Goal: Information Seeking & Learning: Learn about a topic

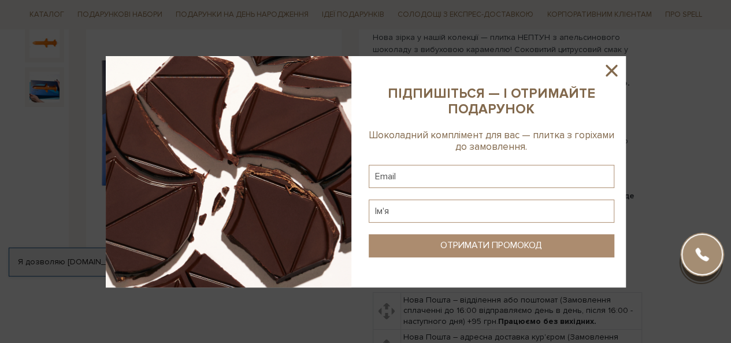
click at [610, 71] on icon at bounding box center [612, 71] width 12 height 12
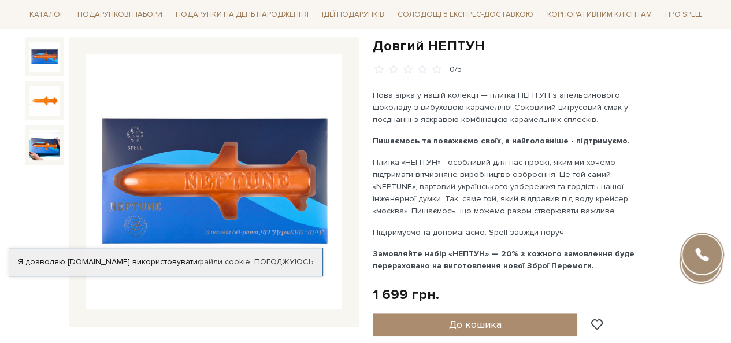
scroll to position [116, 0]
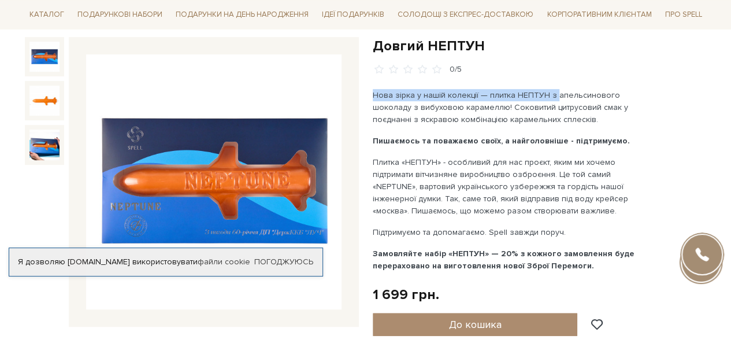
drag, startPoint x: 372, startPoint y: 92, endPoint x: 552, endPoint y: 97, distance: 180.3
click at [552, 97] on p "Нова зірка у нашій колекції — плитка НЕПТУН з апельсинового шоколаду з вибухово…" at bounding box center [508, 107] width 271 height 36
click at [552, 98] on p "Нова зірка у нашій колекції — плитка НЕПТУН з апельсинового шоколаду з вибухово…" at bounding box center [508, 107] width 271 height 36
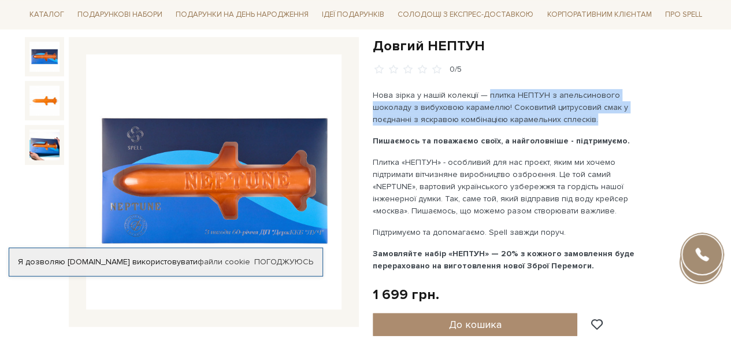
drag, startPoint x: 487, startPoint y: 92, endPoint x: 595, endPoint y: 124, distance: 113.2
click at [595, 124] on p "Нова зірка у нашій колекції — плитка НЕПТУН з апельсинового шоколаду з вибухово…" at bounding box center [508, 107] width 271 height 36
click at [525, 114] on p "Нова зірка у нашій колекції — плитка НЕПТУН з апельсинового шоколаду з вибухово…" at bounding box center [508, 107] width 271 height 36
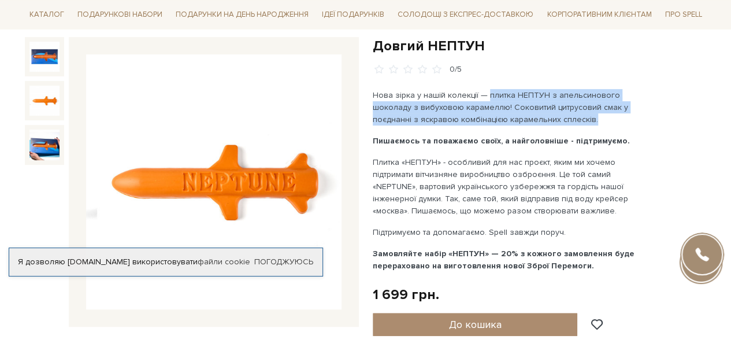
click at [43, 95] on img at bounding box center [44, 101] width 30 height 30
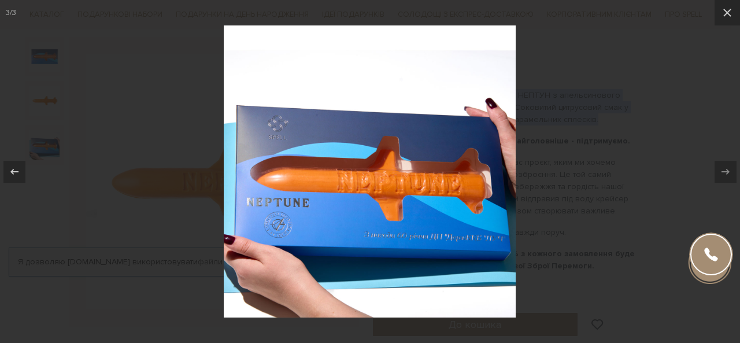
click at [728, 13] on icon at bounding box center [727, 13] width 8 height 8
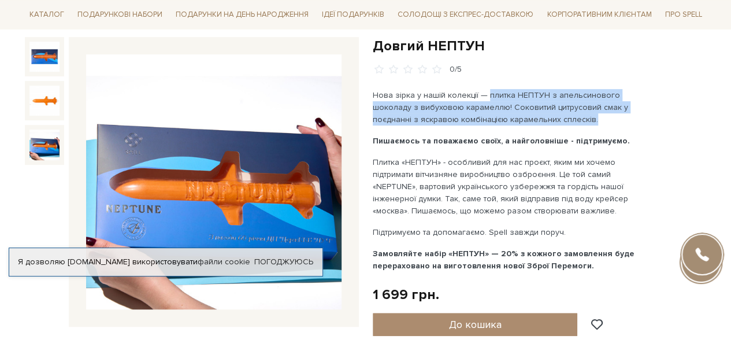
click at [49, 142] on img at bounding box center [44, 144] width 30 height 30
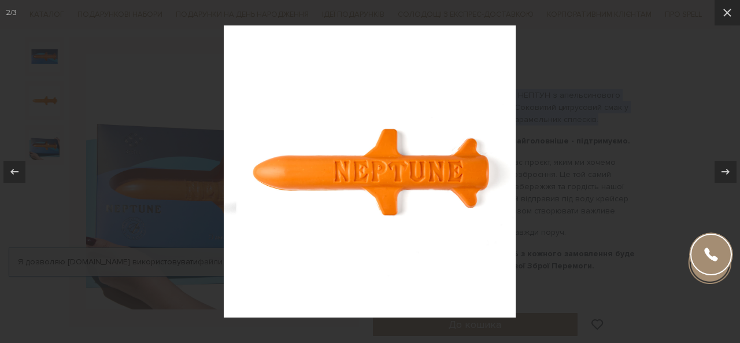
click at [727, 3] on button at bounding box center [726, 12] width 25 height 25
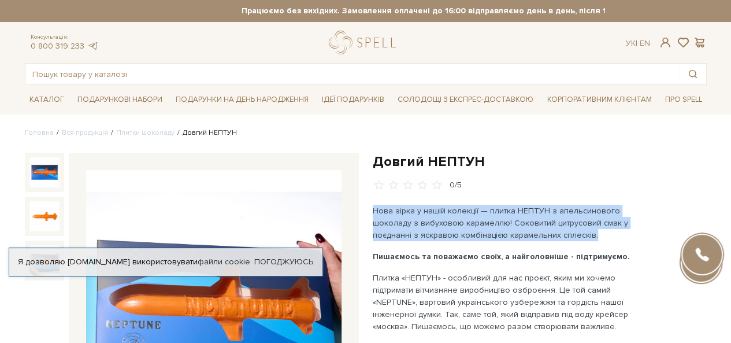
drag, startPoint x: 373, startPoint y: 209, endPoint x: 609, endPoint y: 232, distance: 236.9
click at [609, 232] on p "Нова зірка у нашій колекції — плитка НЕПТУН з апельсинового шоколаду з вибухово…" at bounding box center [508, 223] width 271 height 36
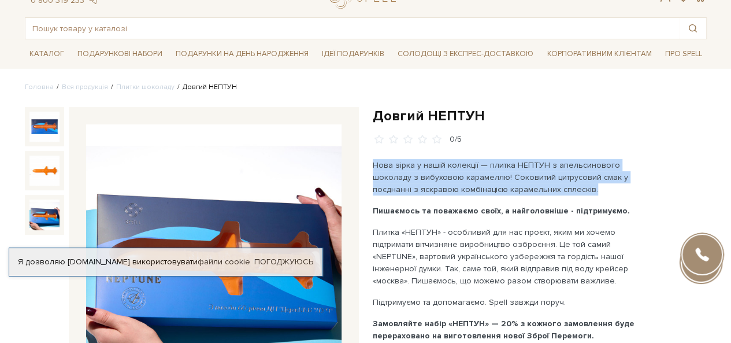
scroll to position [116, 0]
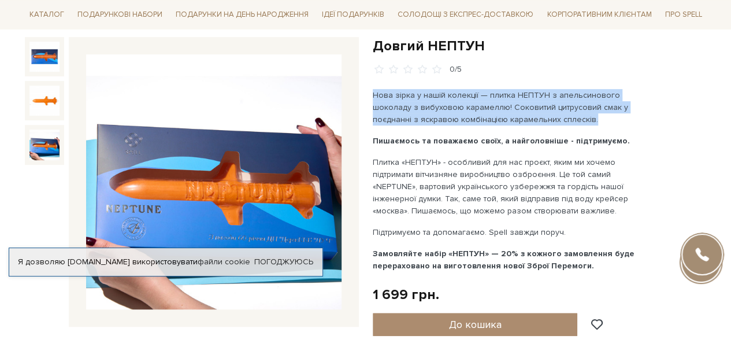
copy p "Нова зірка у нашій колекції — плитка НЕПТУН з апельсинового шоколаду з вибухово…"
